Goal: Navigation & Orientation: Understand site structure

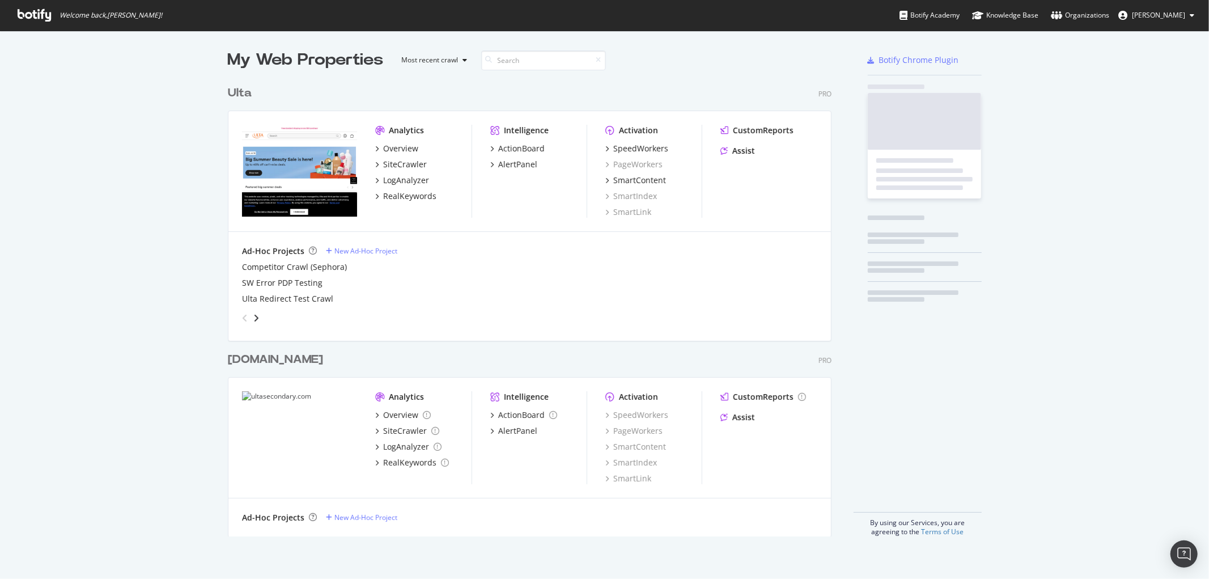
scroll to position [569, 1190]
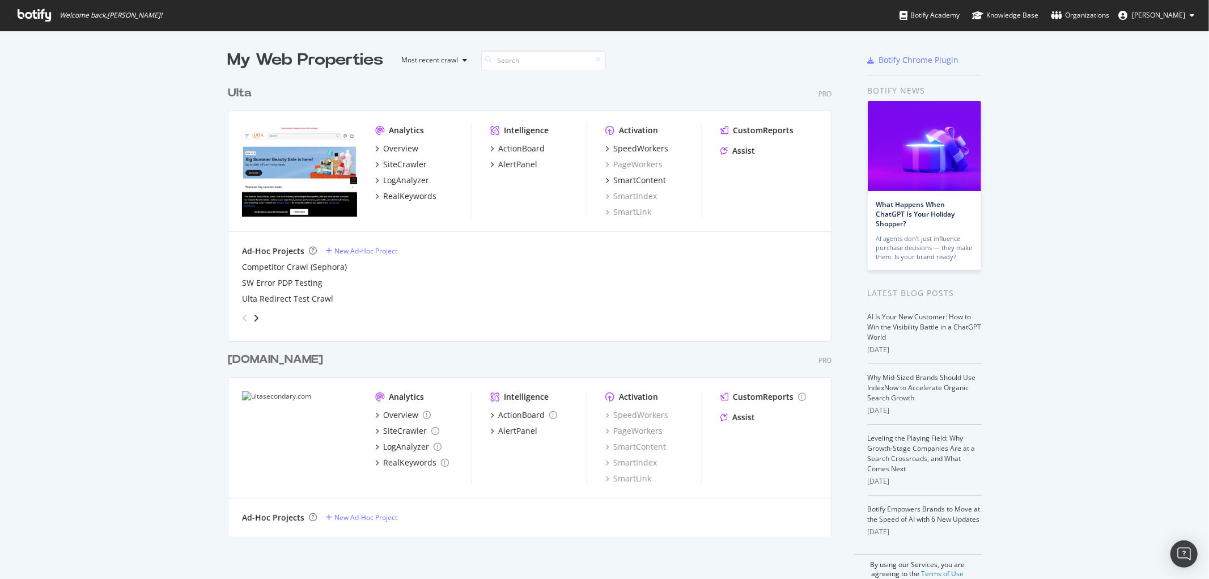
click at [384, 576] on div "My Web Properties Most recent crawl Ulta Pro Analytics Overview SiteCrawler Log…" at bounding box center [541, 313] width 626 height 529
